Goal: Feedback & Contribution: Submit feedback/report problem

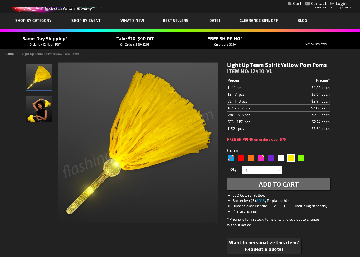
scroll to position [16, 0]
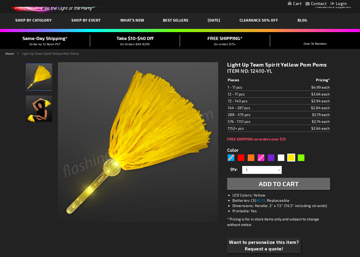
click at [304, 157] on div "Green" at bounding box center [301, 158] width 8 height 8
type input "5648"
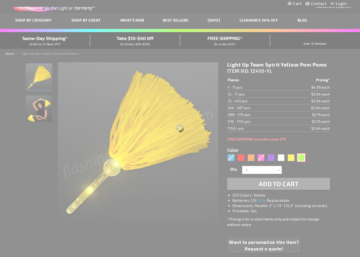
type input "12410-GN"
type input "Customize - Light Up Team Spirit Green Pom Poms - ITEM NO: 12410-GN"
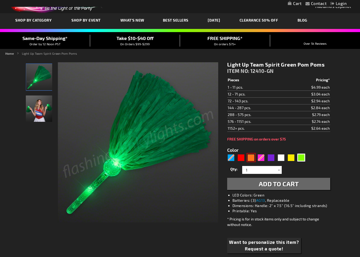
click at [253, 156] on div "Orange" at bounding box center [251, 158] width 8 height 8
type input "5637"
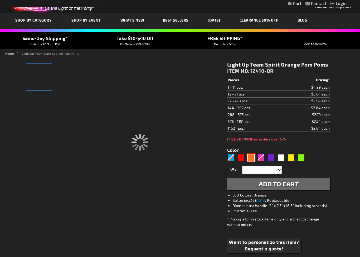
type input "12410-OR"
type input "Customize - Light Up Team Spirit Orange Pom Poms - ITEM NO: 12410-OR"
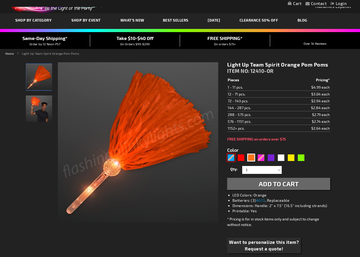
click at [234, 155] on div "Blue" at bounding box center [231, 158] width 8 height 8
type input "5629"
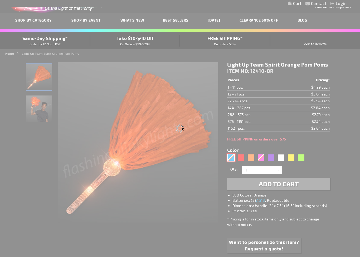
type input "12410-BL"
type input "Customize - Light Up Team Spirit Blue Pom Poms - ITEM NO: 12410-BL"
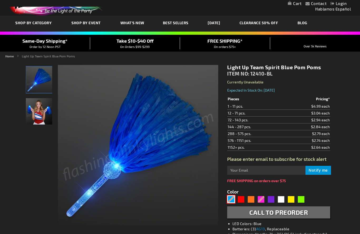
scroll to position [8, 0]
